Goal: Transaction & Acquisition: Purchase product/service

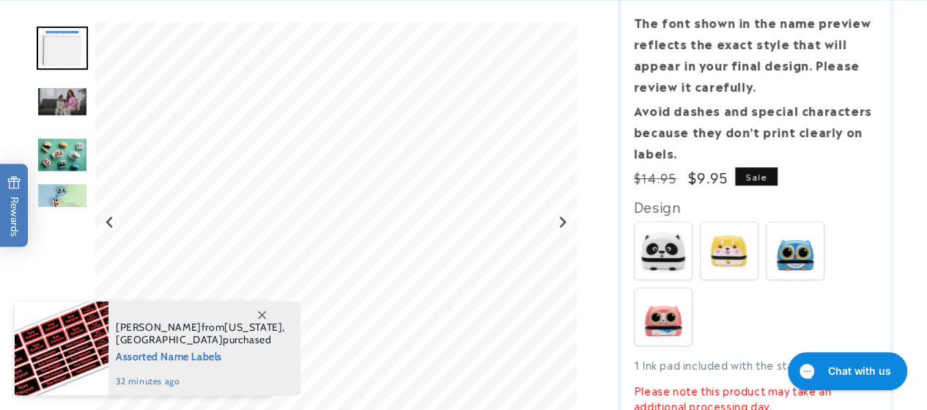
scroll to position [366, 0]
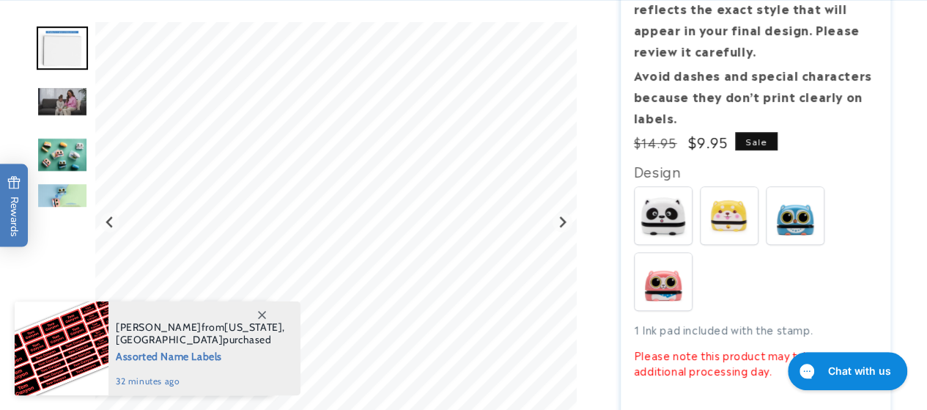
click at [257, 309] on span at bounding box center [261, 314] width 26 height 26
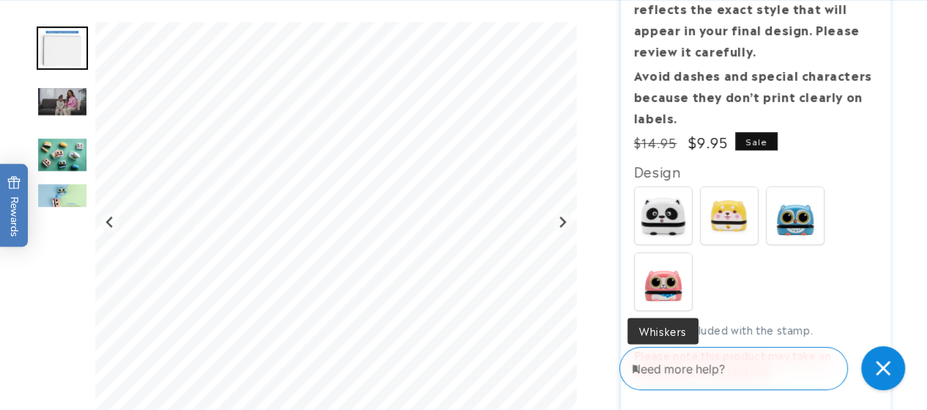
click at [676, 266] on img at bounding box center [662, 281] width 57 height 57
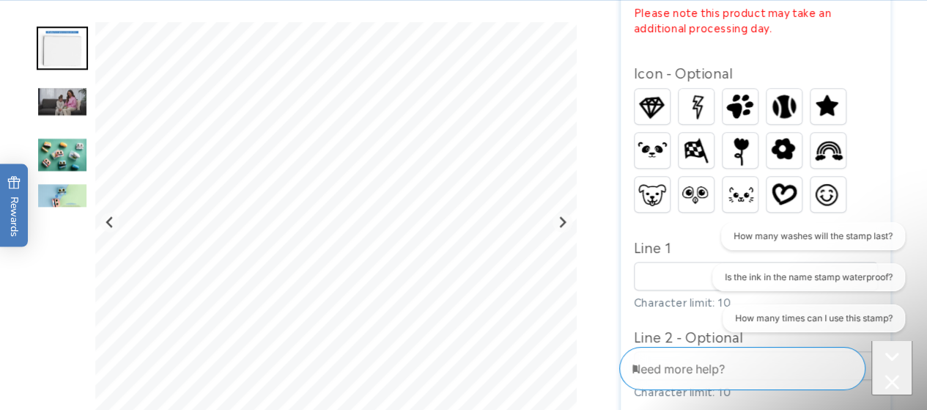
scroll to position [733, 0]
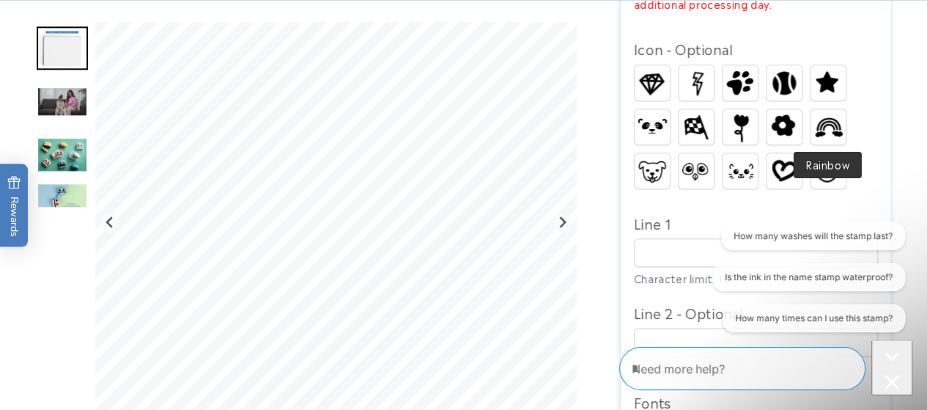
click at [817, 125] on img at bounding box center [827, 126] width 35 height 27
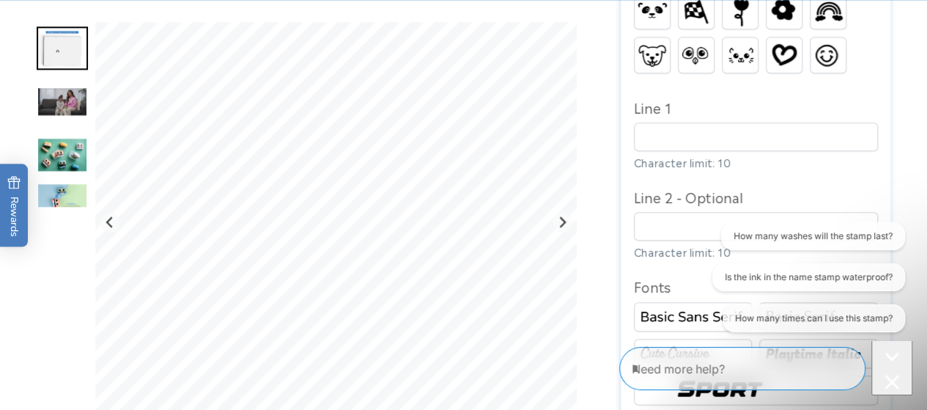
scroll to position [879, 0]
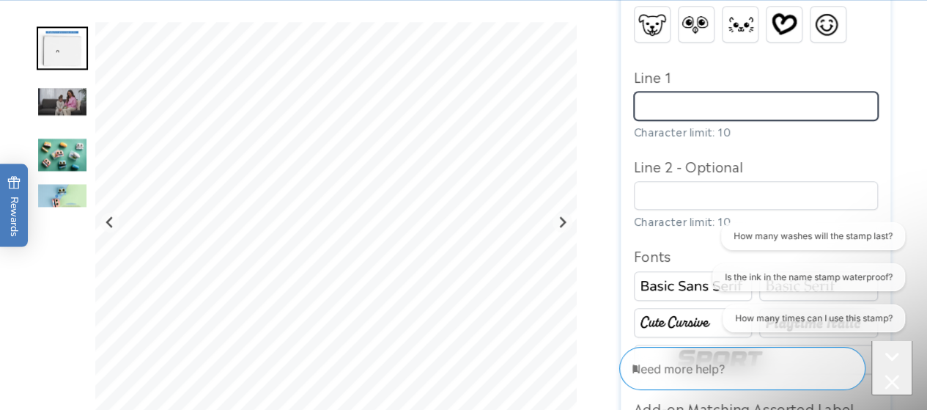
click at [708, 119] on input "Line 1" at bounding box center [756, 106] width 244 height 29
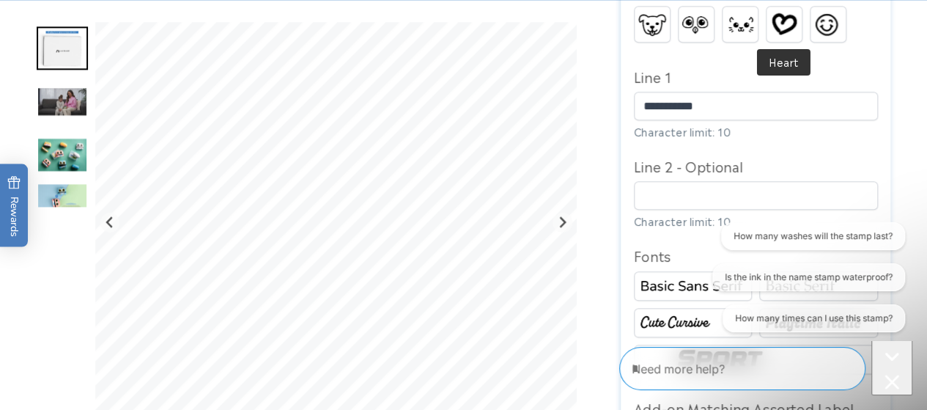
click at [788, 30] on img at bounding box center [783, 24] width 35 height 28
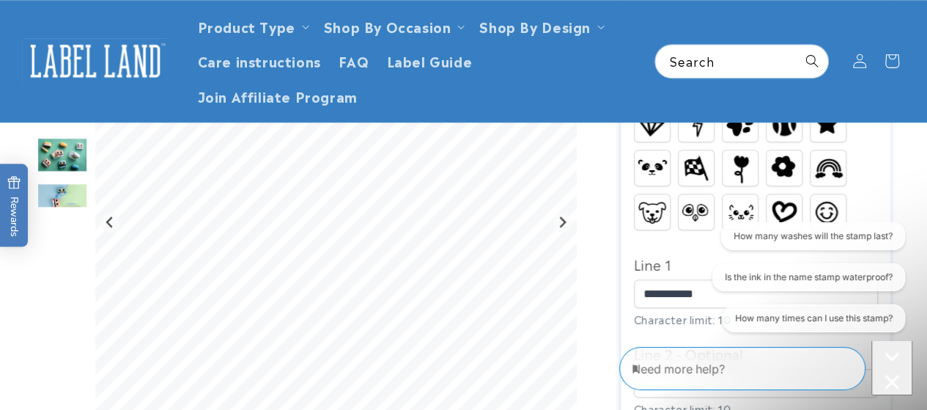
scroll to position [659, 0]
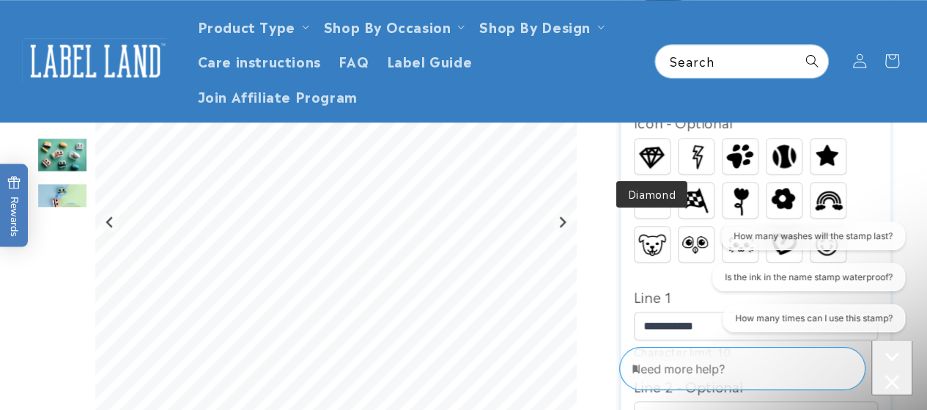
click at [661, 160] on img at bounding box center [651, 156] width 35 height 31
click at [695, 158] on img at bounding box center [695, 155] width 35 height 34
click at [828, 160] on img at bounding box center [827, 156] width 35 height 31
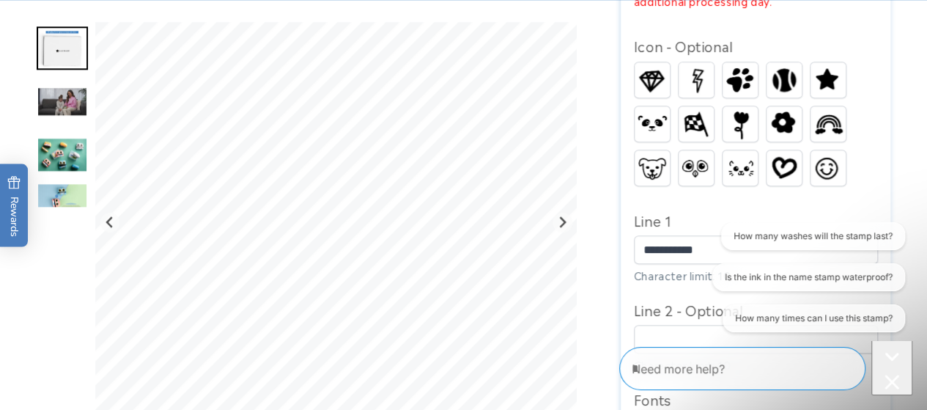
scroll to position [806, 0]
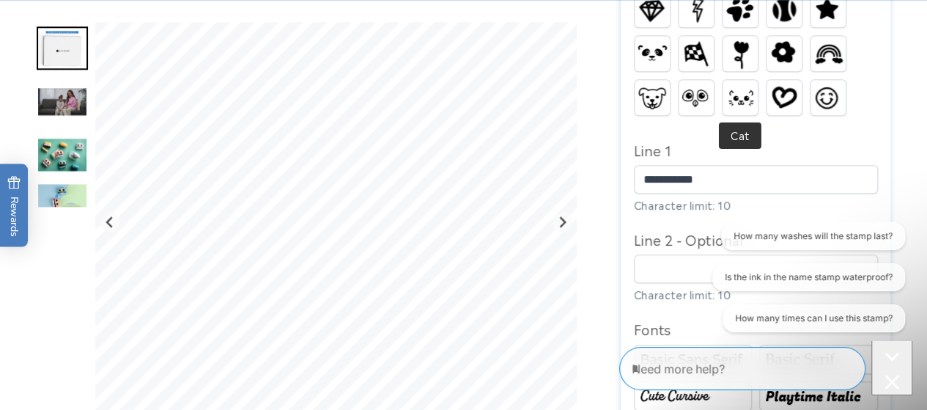
click at [728, 97] on img at bounding box center [739, 97] width 35 height 23
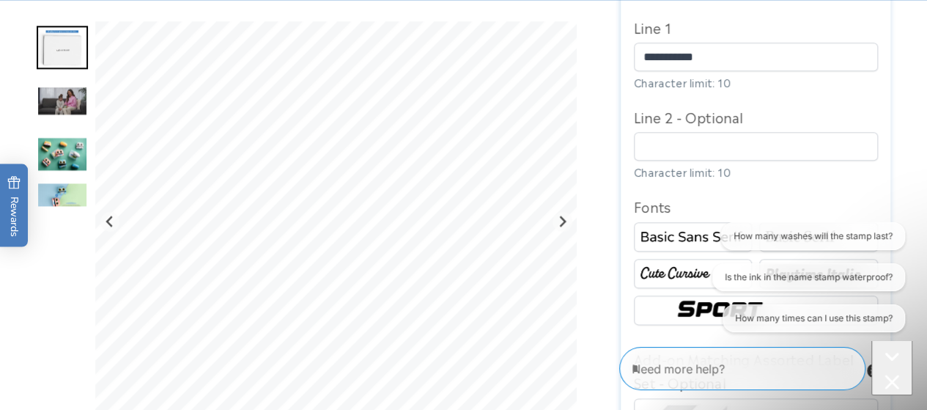
scroll to position [952, 0]
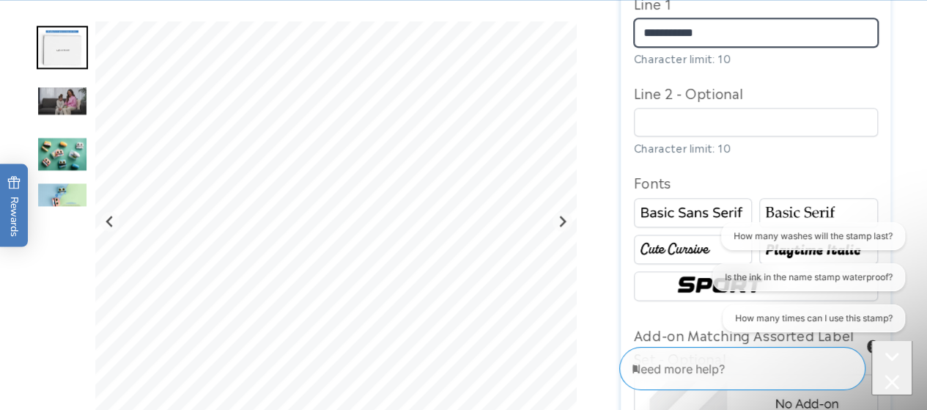
drag, startPoint x: 729, startPoint y: 34, endPoint x: 677, endPoint y: 36, distance: 52.0
click at [677, 36] on input "**********" at bounding box center [756, 32] width 244 height 29
type input "*****"
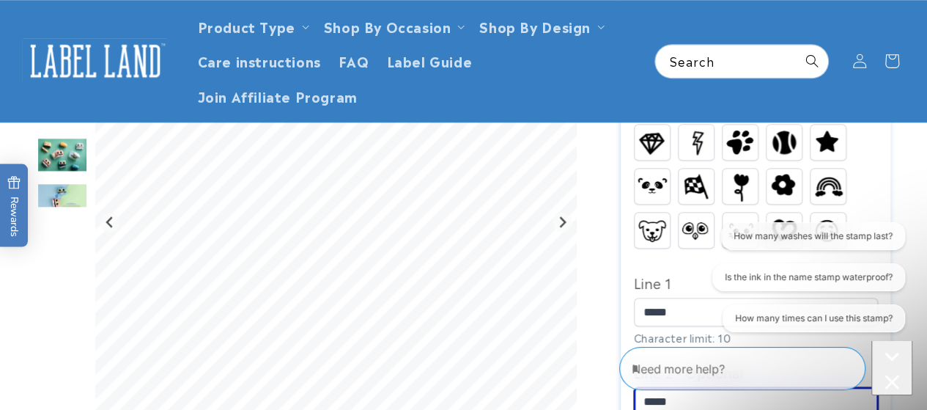
scroll to position [659, 0]
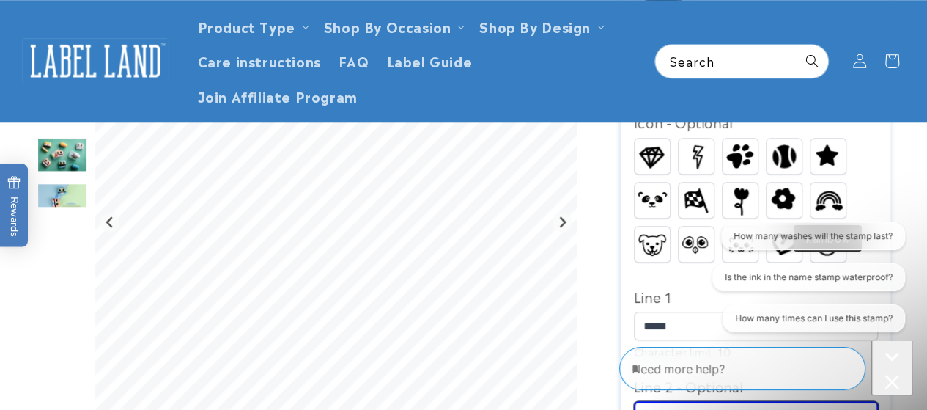
type input "*****"
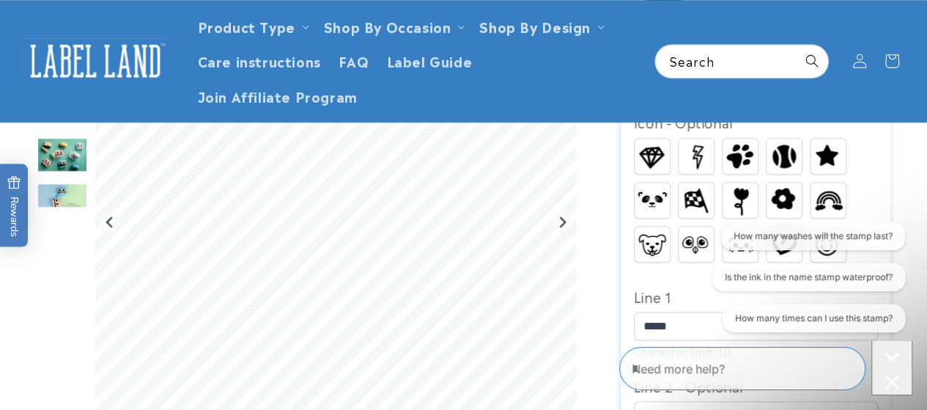
click at [825, 191] on img at bounding box center [827, 199] width 35 height 27
click at [727, 188] on img at bounding box center [739, 199] width 29 height 35
click at [777, 190] on img at bounding box center [783, 199] width 35 height 31
click at [818, 188] on img at bounding box center [827, 199] width 35 height 27
click at [743, 191] on img at bounding box center [739, 199] width 29 height 35
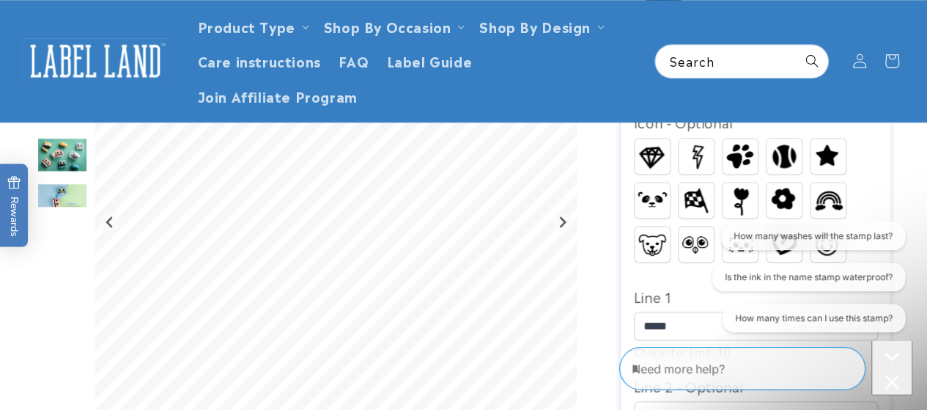
click at [835, 206] on img at bounding box center [827, 199] width 35 height 27
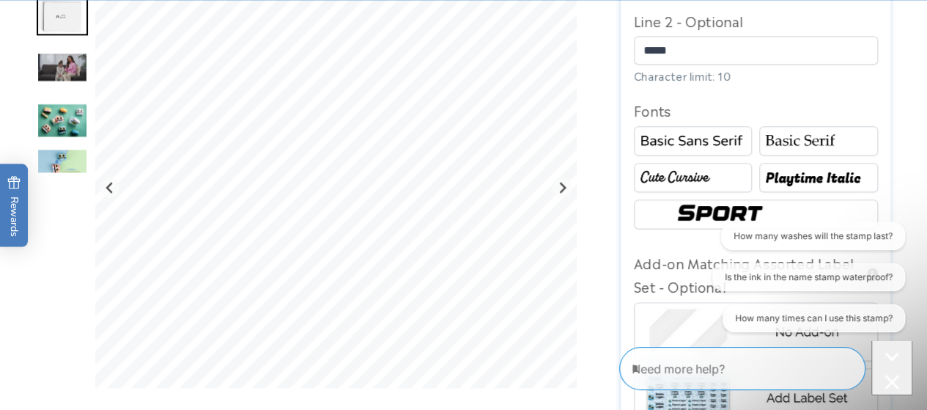
scroll to position [1026, 0]
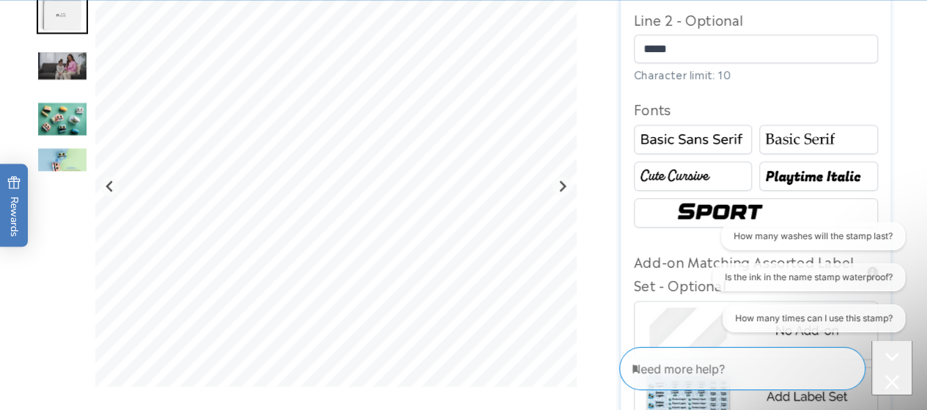
click at [687, 174] on img at bounding box center [693, 175] width 114 height 19
click at [781, 141] on img at bounding box center [818, 139] width 114 height 19
click at [784, 181] on img at bounding box center [818, 175] width 114 height 19
click at [695, 214] on img at bounding box center [755, 213] width 167 height 28
click at [681, 149] on img at bounding box center [693, 139] width 114 height 19
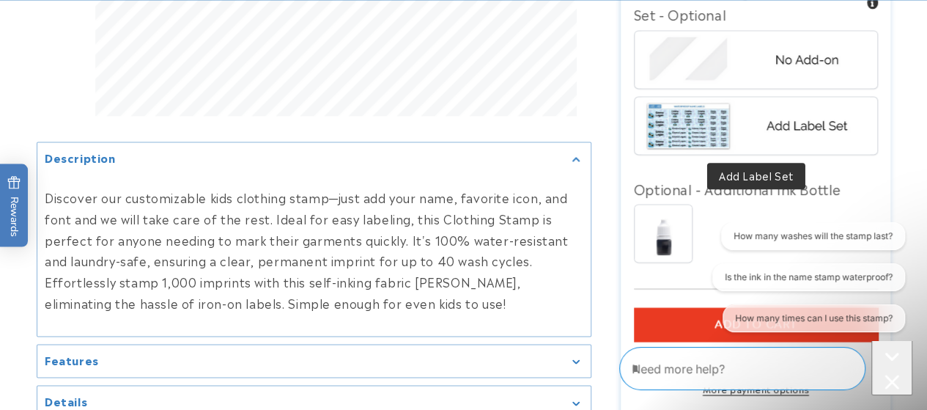
scroll to position [1319, 0]
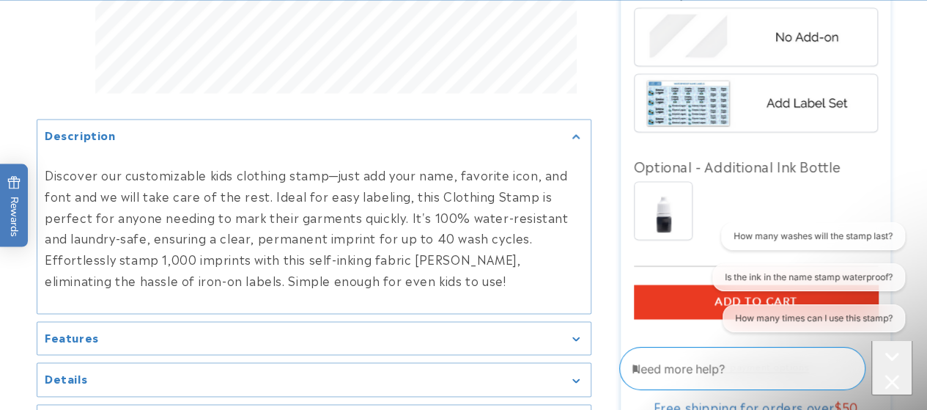
click at [712, 106] on img at bounding box center [755, 102] width 229 height 57
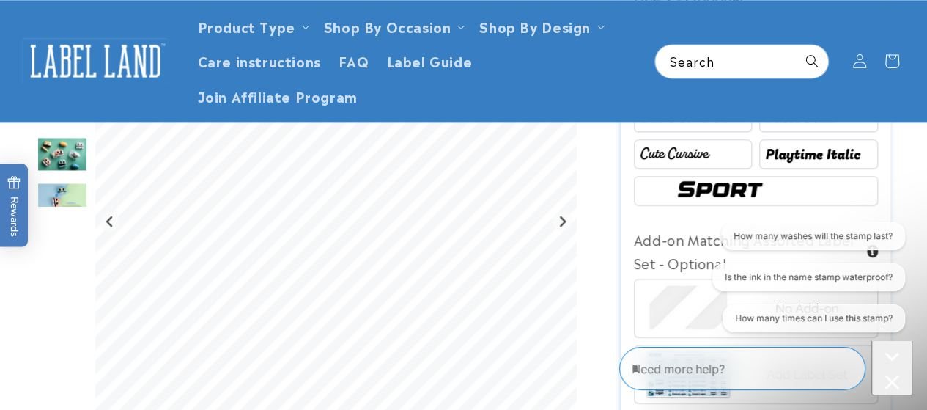
scroll to position [1026, 0]
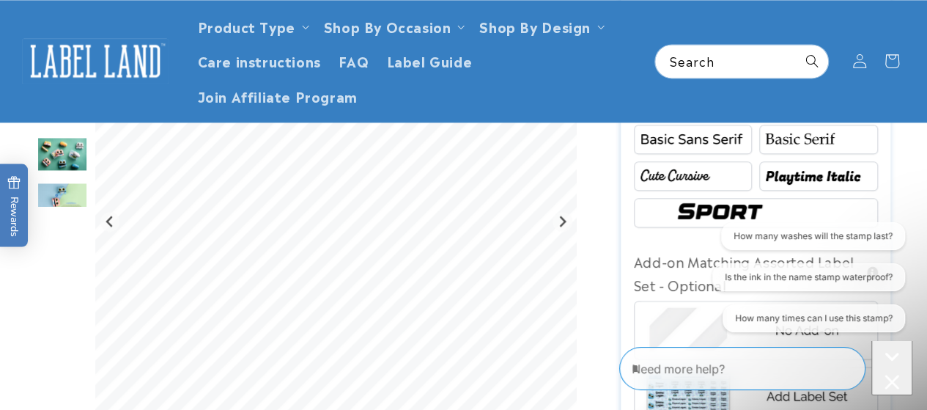
click at [52, 152] on img "Go to slide 4" at bounding box center [62, 154] width 51 height 35
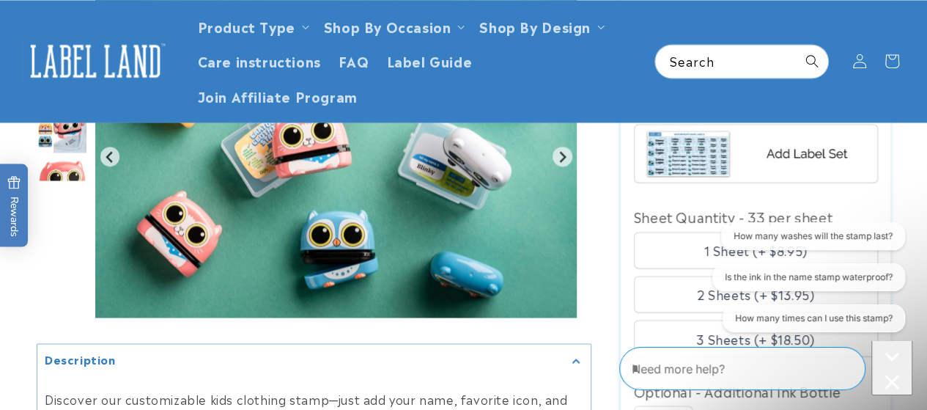
scroll to position [1246, 0]
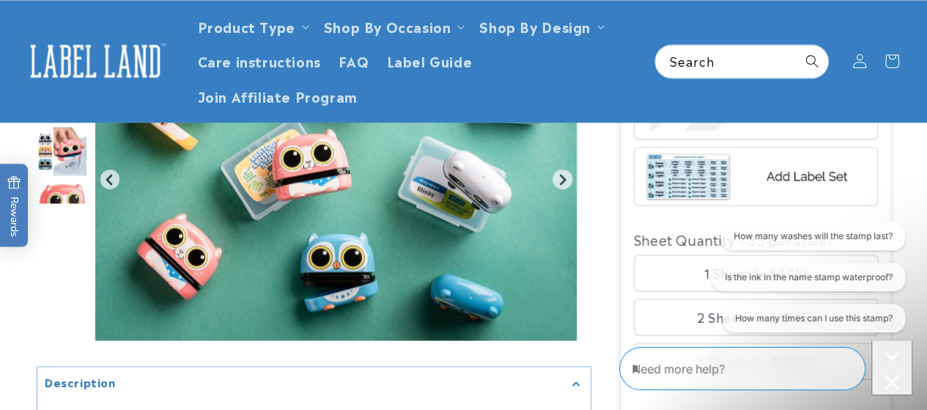
click at [703, 177] on img at bounding box center [755, 175] width 229 height 57
click at [788, 172] on img at bounding box center [755, 175] width 229 height 57
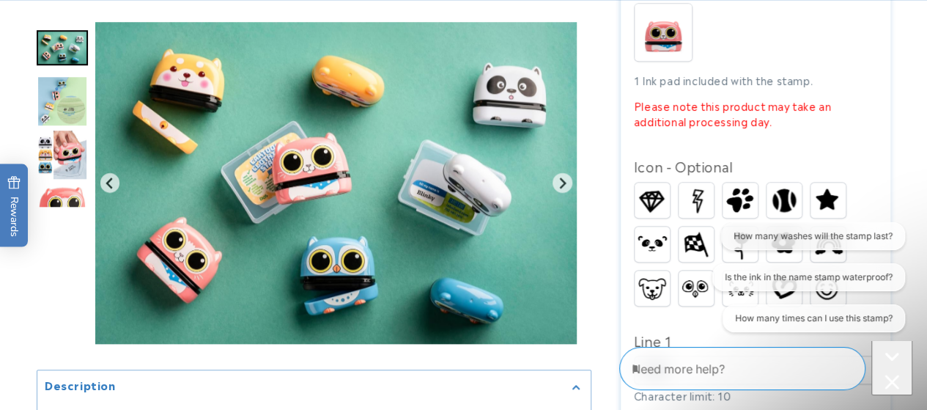
scroll to position [659, 0]
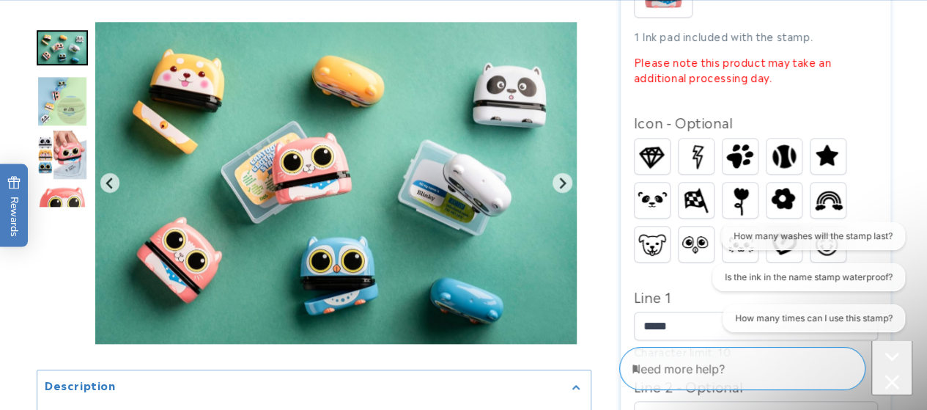
click at [829, 194] on img at bounding box center [827, 199] width 35 height 27
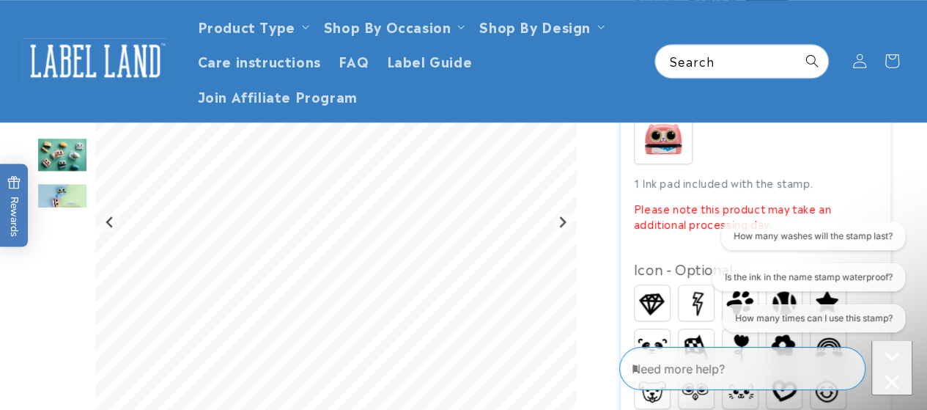
scroll to position [366, 0]
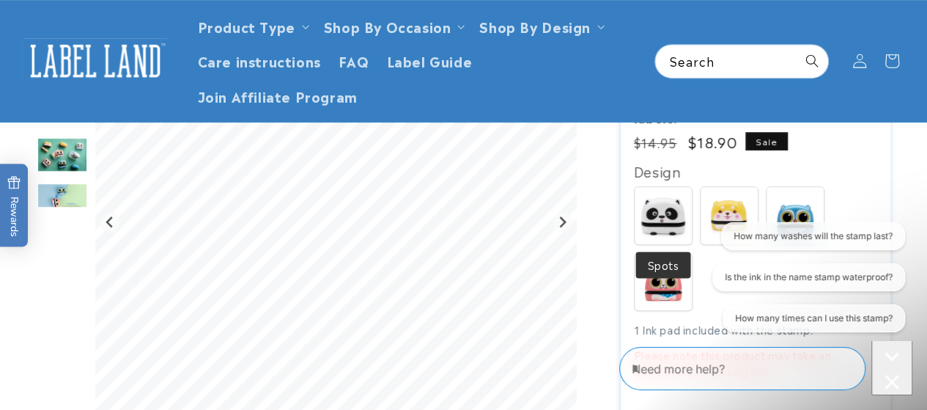
click at [662, 212] on img at bounding box center [662, 215] width 57 height 57
click at [721, 213] on img at bounding box center [728, 215] width 57 height 57
click at [797, 204] on img at bounding box center [794, 215] width 57 height 57
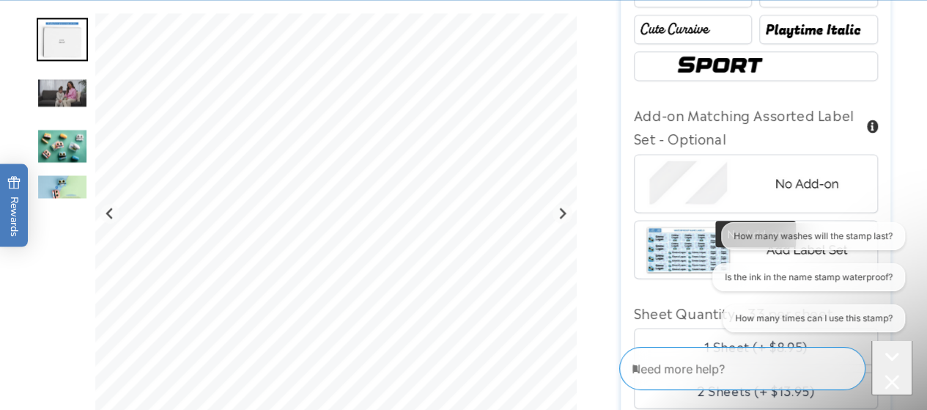
scroll to position [1246, 0]
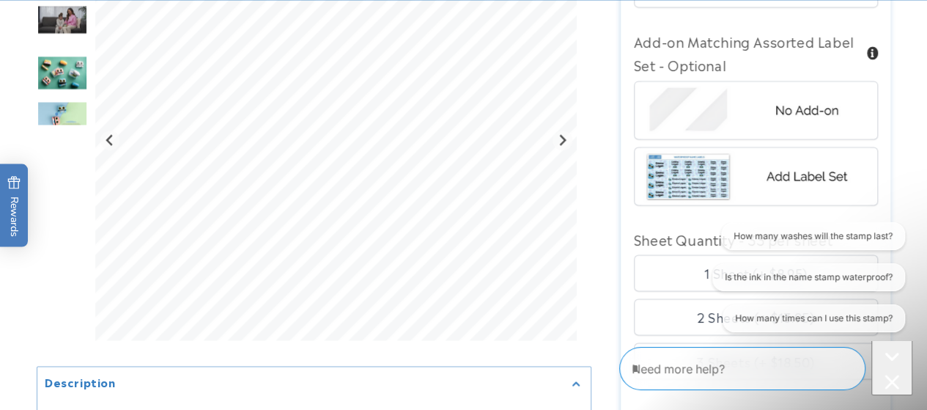
click at [776, 132] on img at bounding box center [755, 109] width 229 height 57
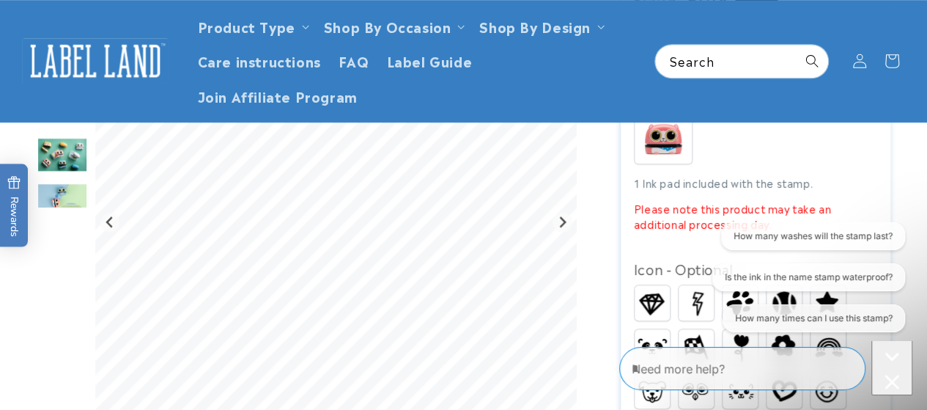
scroll to position [440, 0]
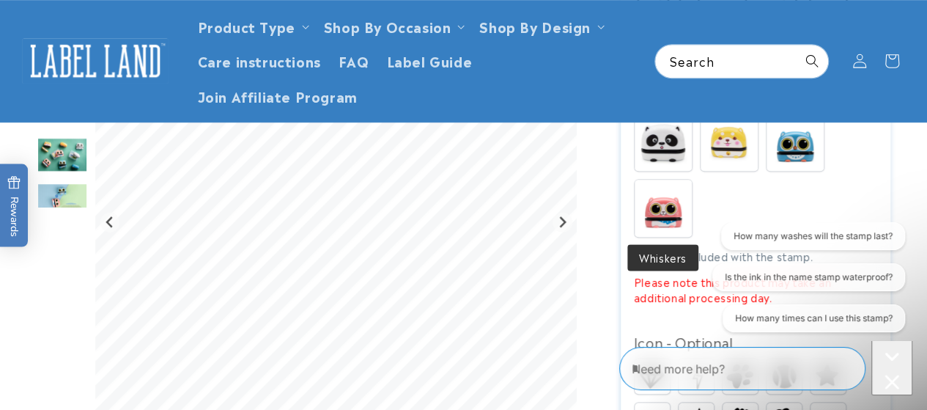
click at [670, 204] on img at bounding box center [662, 208] width 57 height 57
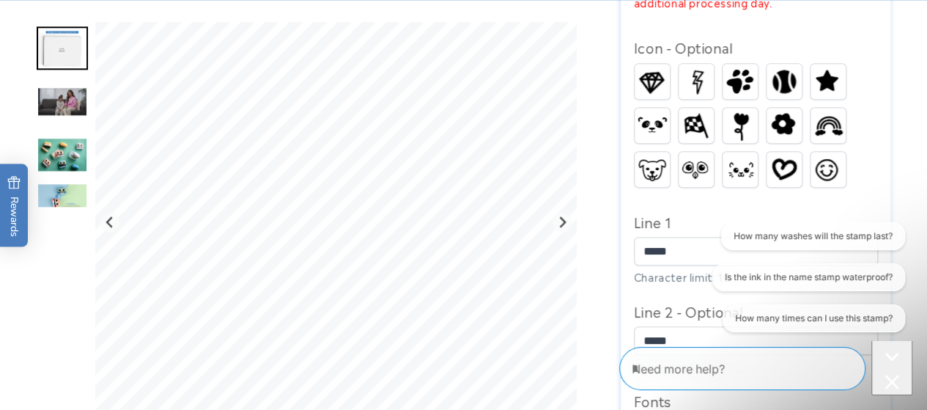
scroll to position [806, 0]
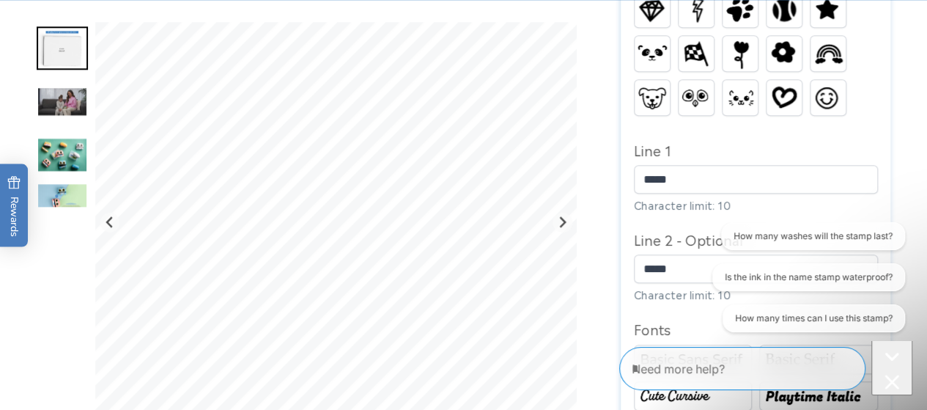
click at [838, 53] on img at bounding box center [827, 53] width 35 height 27
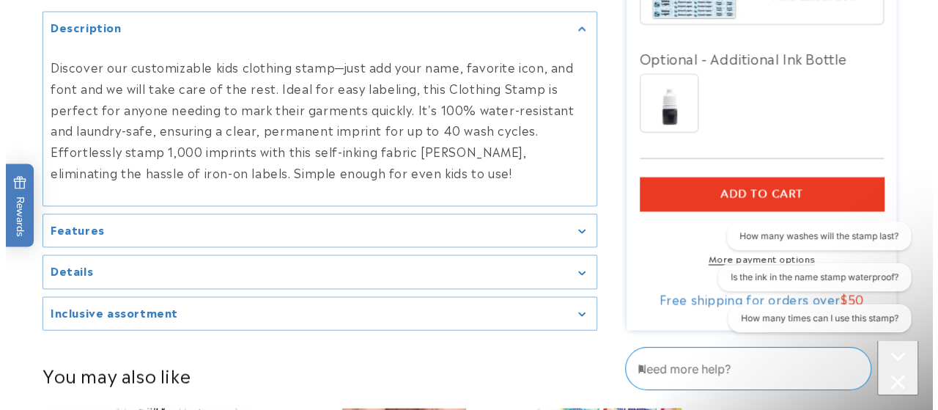
scroll to position [1465, 0]
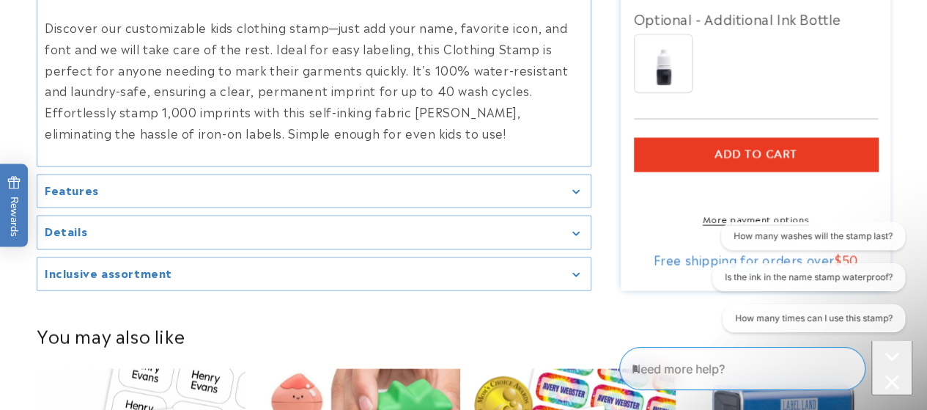
click at [750, 158] on span "Add to cart" at bounding box center [755, 154] width 83 height 13
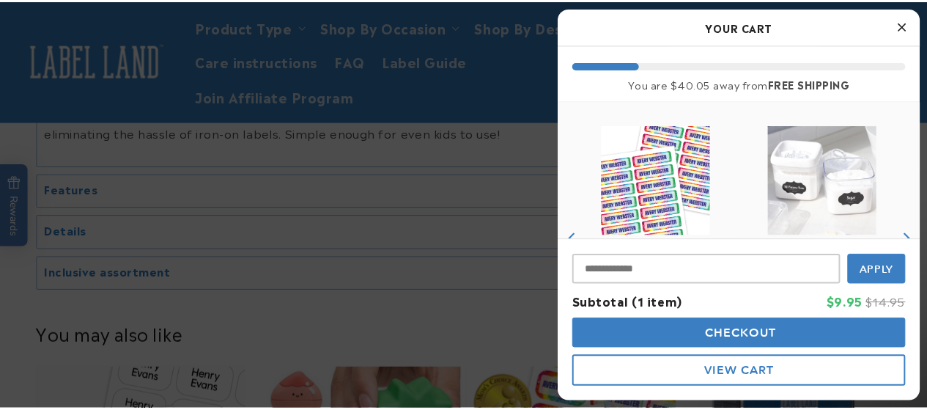
scroll to position [220, 0]
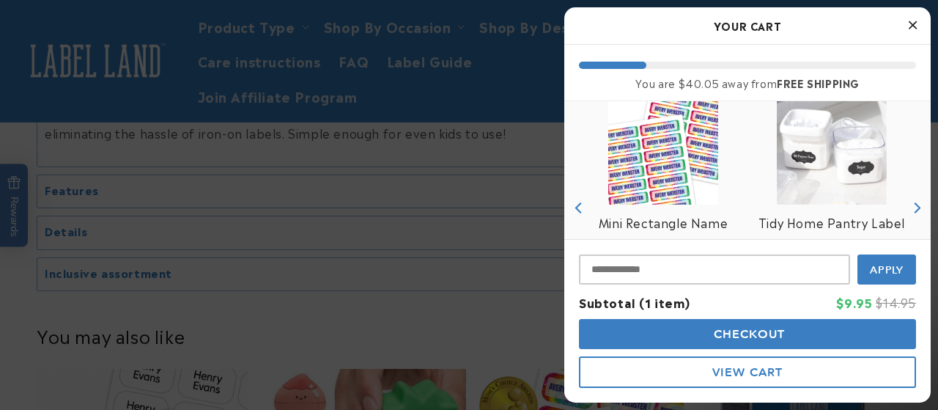
click at [662, 165] on img "product" at bounding box center [663, 150] width 110 height 110
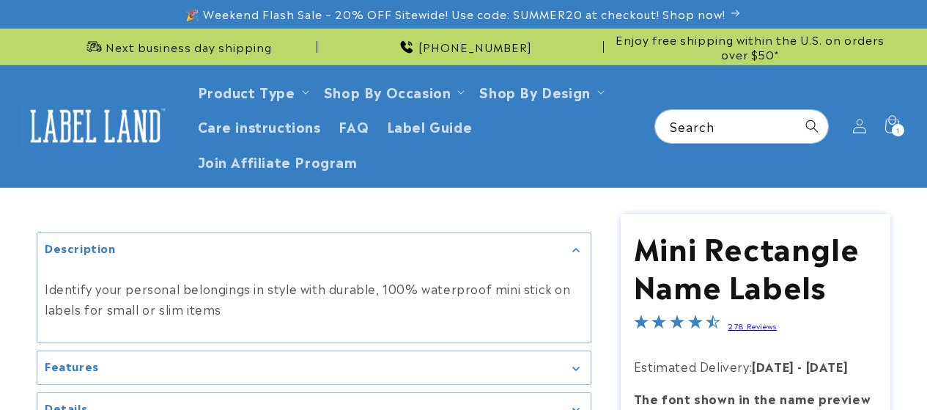
scroll to position [111, 0]
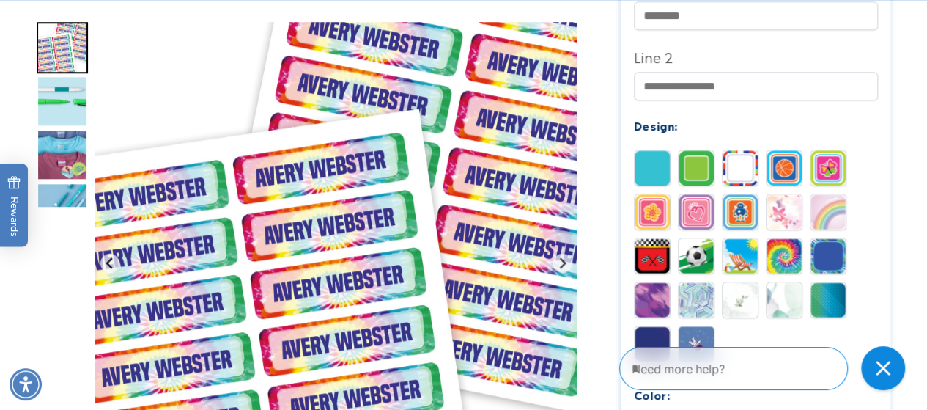
scroll to position [659, 0]
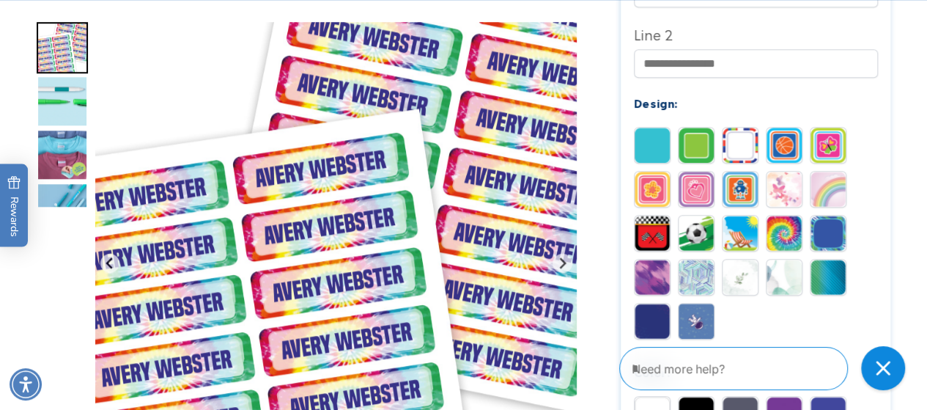
click at [705, 190] on img at bounding box center [695, 188] width 35 height 35
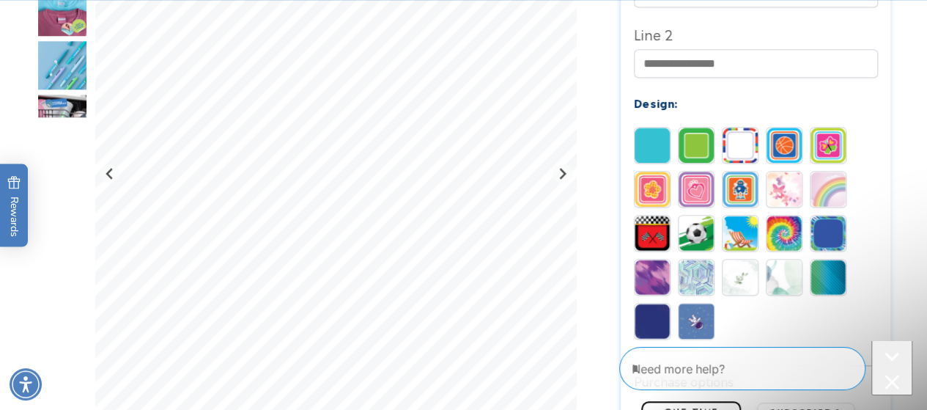
scroll to position [0, 0]
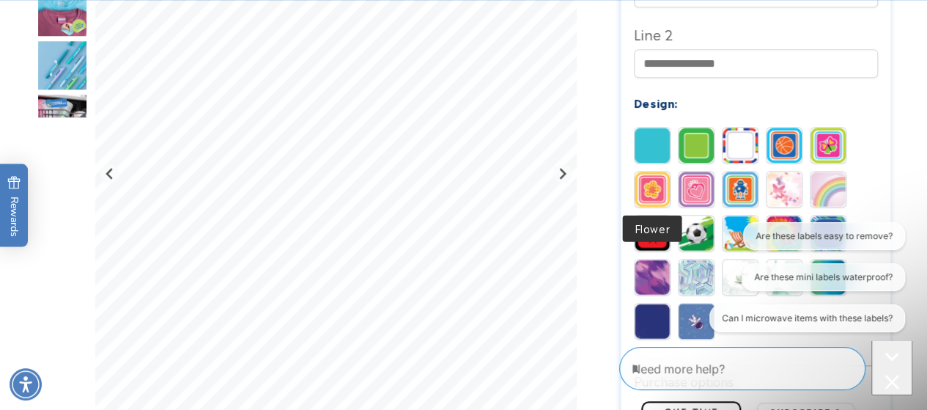
click at [648, 194] on img at bounding box center [651, 188] width 35 height 35
click at [652, 138] on img at bounding box center [651, 144] width 35 height 35
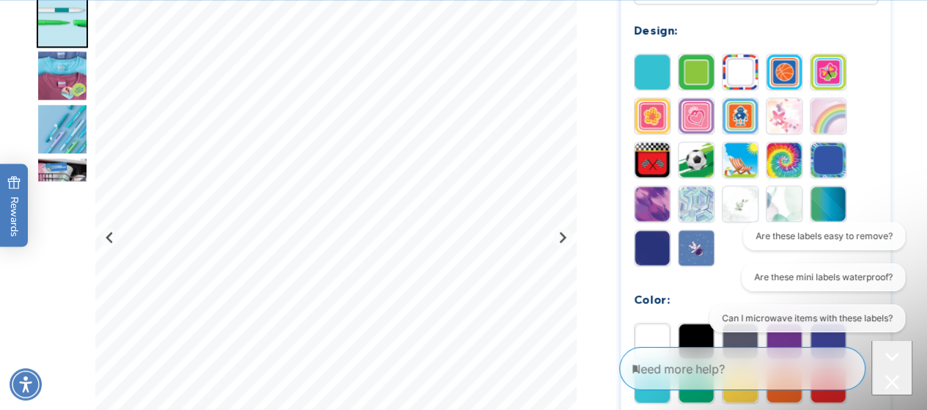
scroll to position [806, 0]
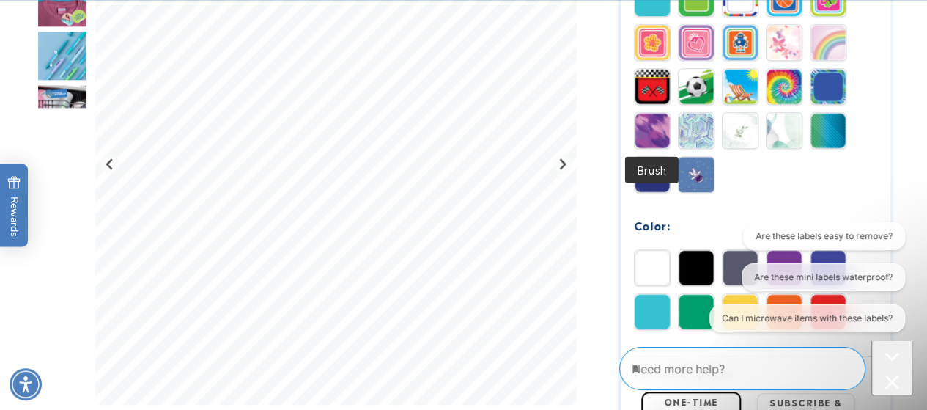
click at [642, 138] on img at bounding box center [651, 130] width 35 height 35
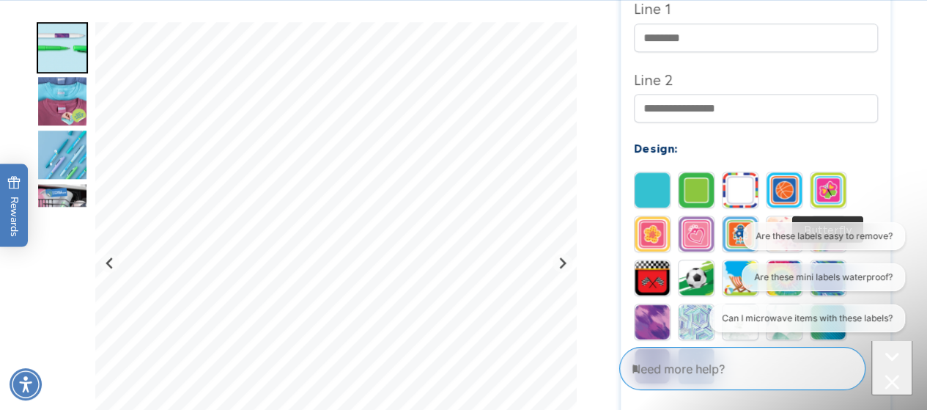
scroll to position [659, 0]
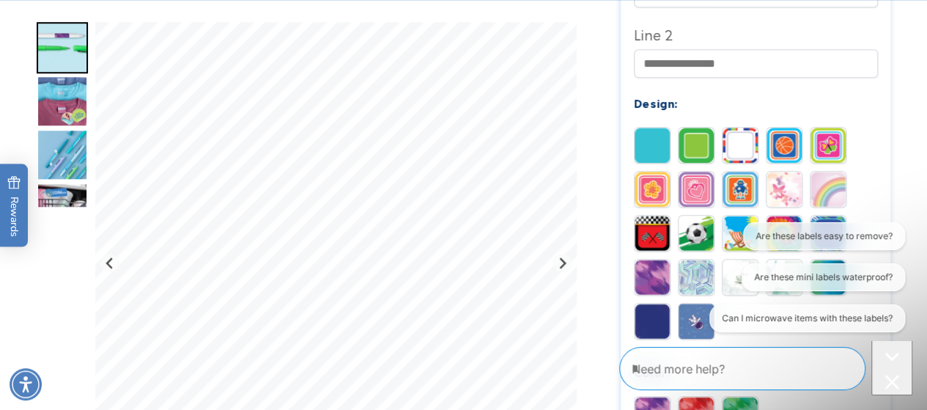
click at [708, 191] on img at bounding box center [695, 188] width 35 height 35
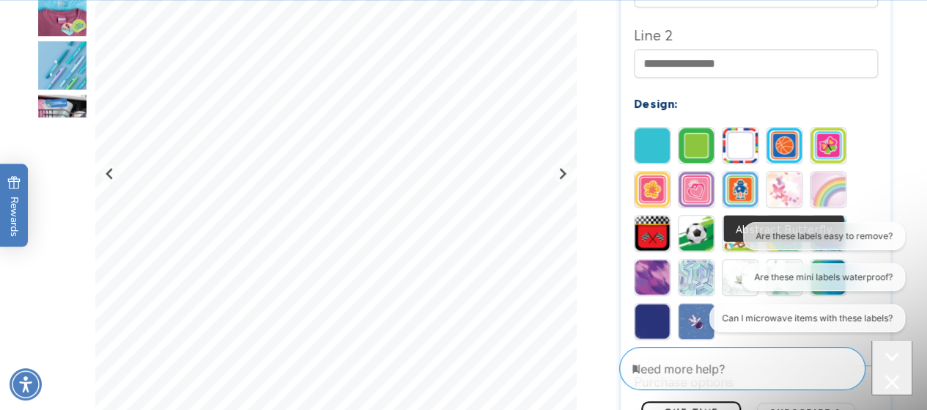
click at [797, 191] on img at bounding box center [783, 188] width 35 height 35
click at [826, 188] on img at bounding box center [827, 188] width 35 height 35
click at [769, 192] on img at bounding box center [783, 188] width 35 height 35
click at [818, 147] on img at bounding box center [827, 144] width 35 height 35
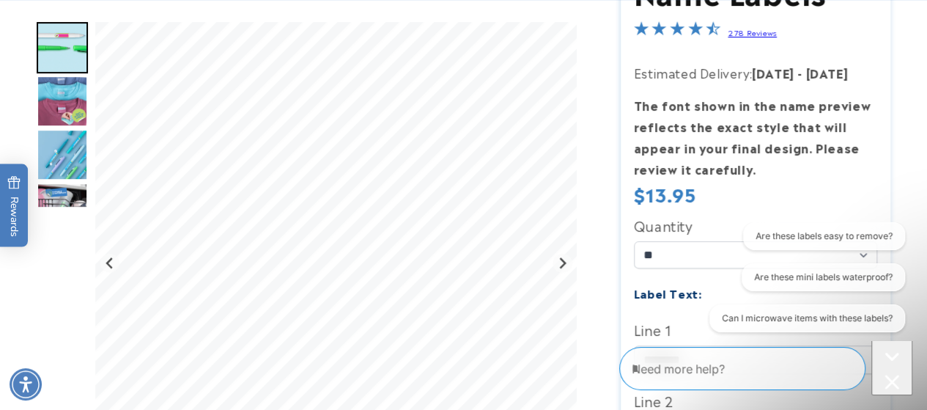
scroll to position [440, 0]
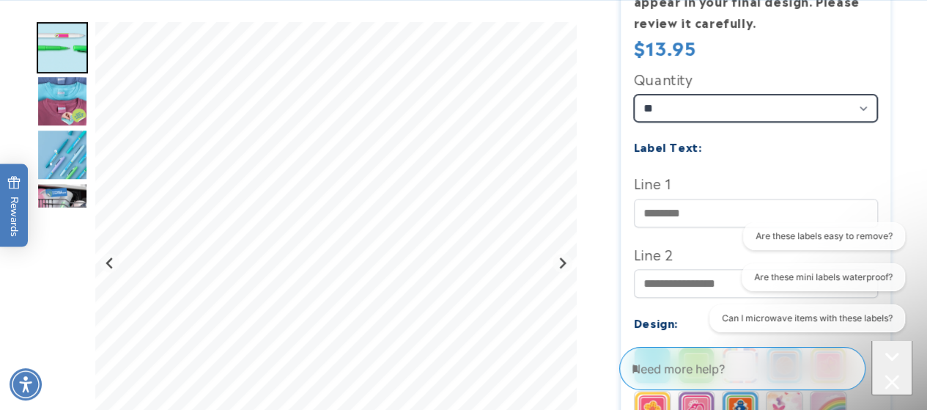
click at [746, 104] on select "** ** **" at bounding box center [756, 108] width 244 height 27
select select "**"
click at [634, 95] on select "** ** **" at bounding box center [756, 108] width 244 height 27
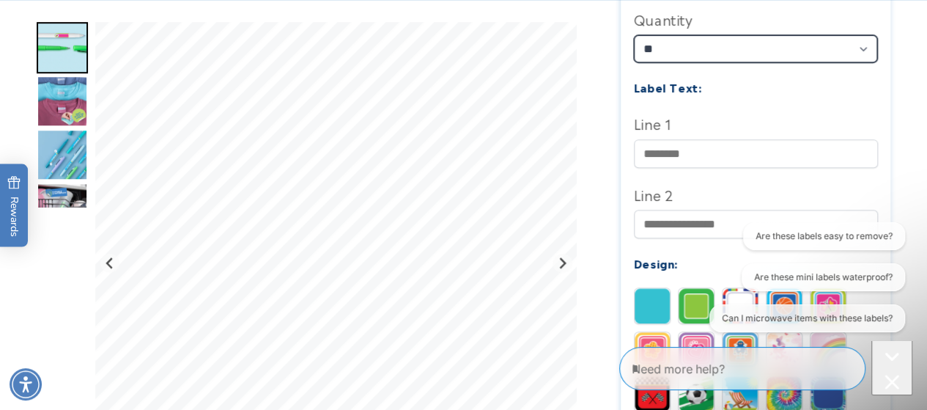
scroll to position [513, 0]
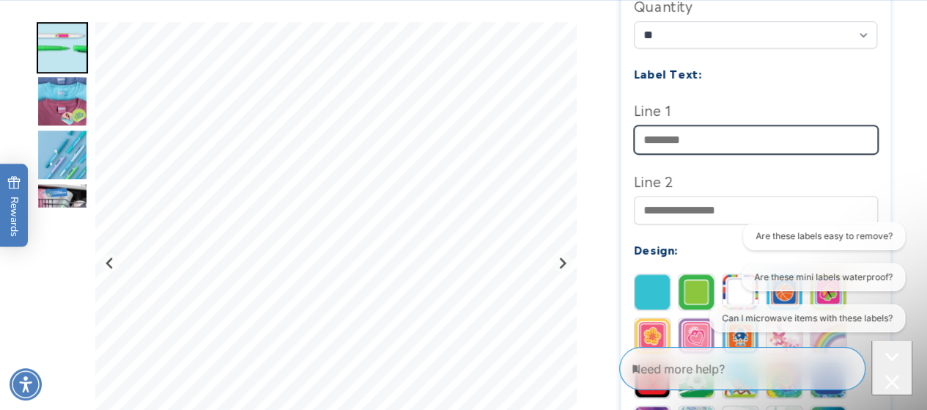
click at [715, 137] on input "Line 1" at bounding box center [756, 139] width 244 height 29
type input "*****"
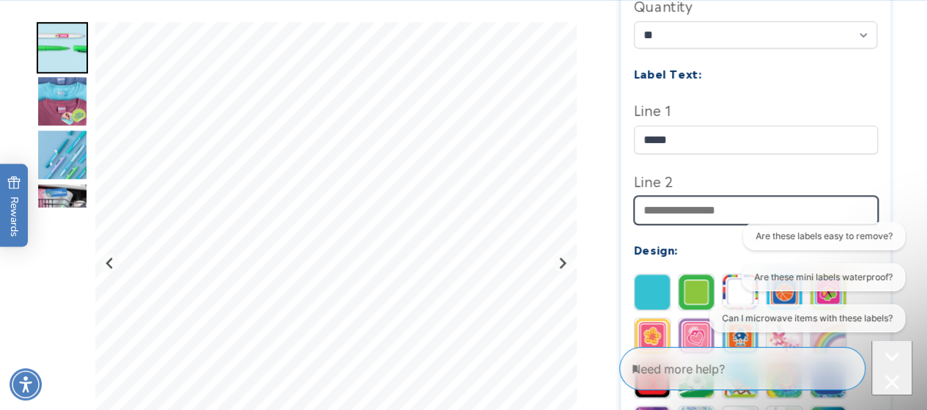
click at [707, 218] on input "Line 2" at bounding box center [756, 210] width 244 height 29
type input "*****"
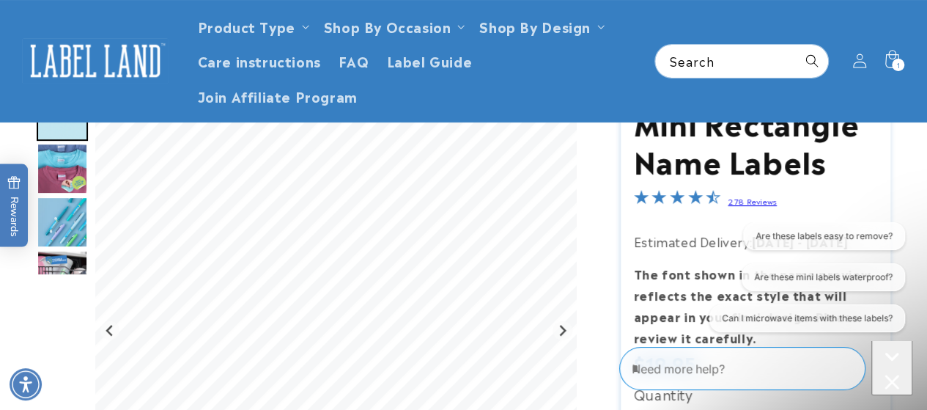
scroll to position [147, 0]
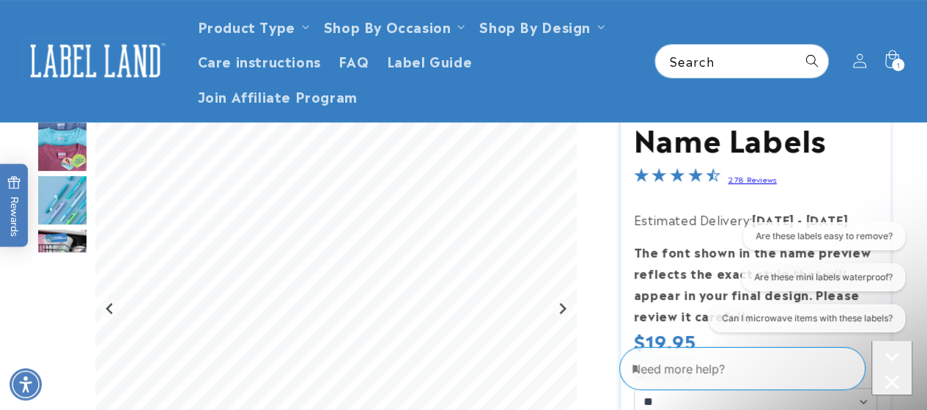
click at [747, 181] on link "278 Reviews" at bounding box center [752, 179] width 49 height 10
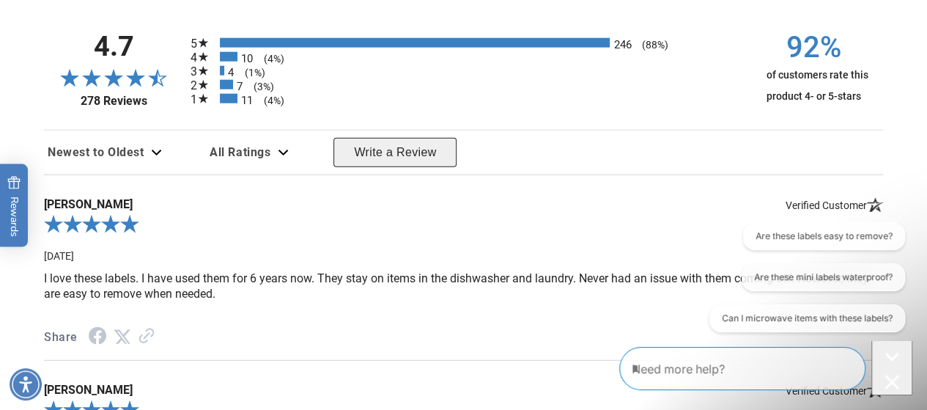
scroll to position [1789, 0]
